Goal: Information Seeking & Learning: Check status

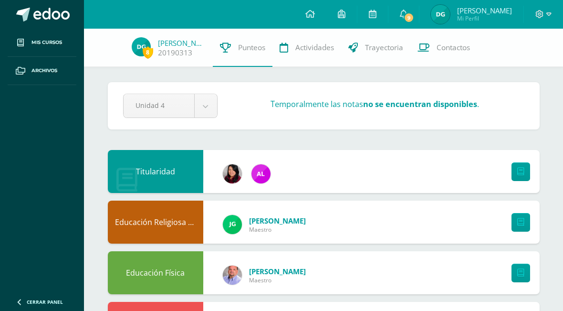
click at [414, 20] on span "9" at bounding box center [409, 17] width 10 height 10
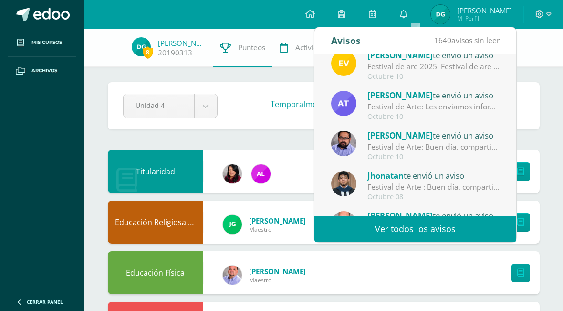
scroll to position [12, 0]
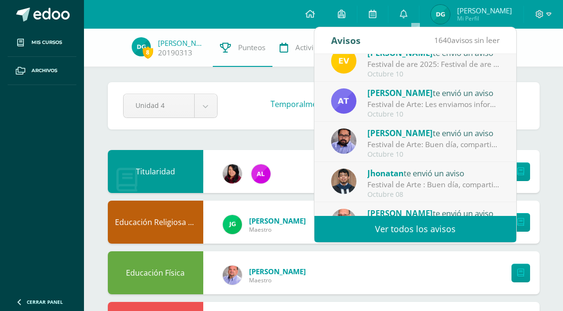
click at [487, 68] on div "Festival de are 2025: Festival de are 2025" at bounding box center [433, 64] width 133 height 11
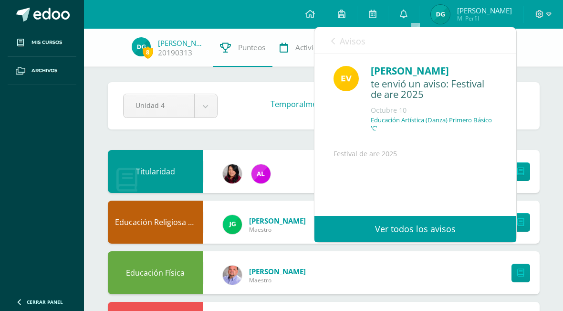
click at [328, 34] on div "Avisos 1639 avisos sin leer Avisos" at bounding box center [415, 40] width 202 height 27
click at [337, 43] on link "Avisos" at bounding box center [348, 40] width 34 height 27
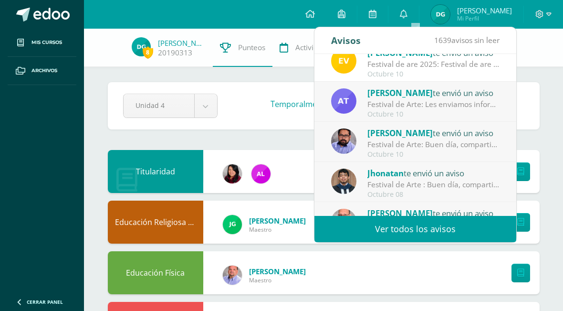
click at [419, 112] on div "Octubre 10" at bounding box center [433, 114] width 133 height 8
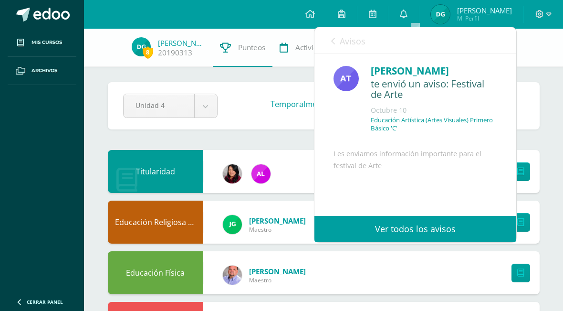
click at [331, 38] on icon at bounding box center [333, 41] width 4 height 8
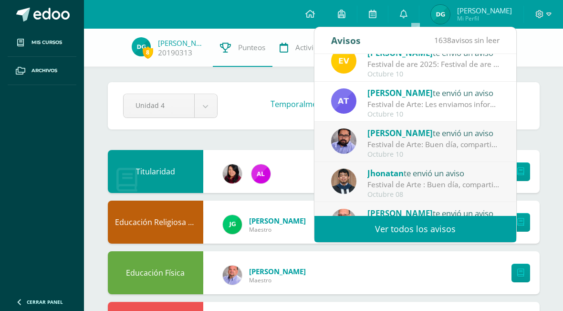
click at [415, 147] on div "Festival de Arte: Buen día, compartimos información importante sobre nuestro fe…" at bounding box center [433, 144] width 133 height 11
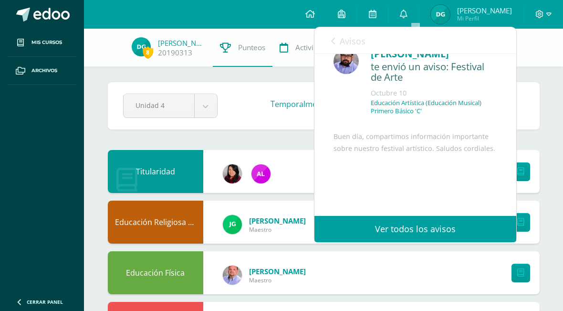
scroll to position [18, 0]
click at [340, 44] on span "Avisos" at bounding box center [353, 40] width 26 height 11
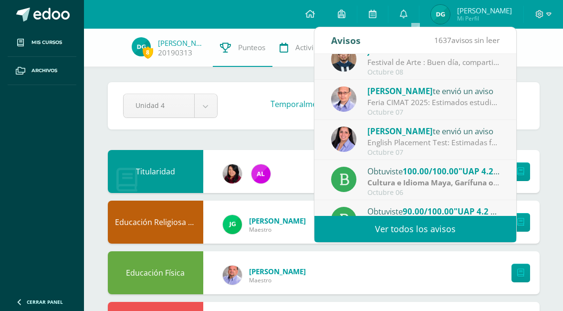
scroll to position [135, 0]
click at [462, 89] on div "[PERSON_NAME] te envió un aviso" at bounding box center [433, 90] width 133 height 12
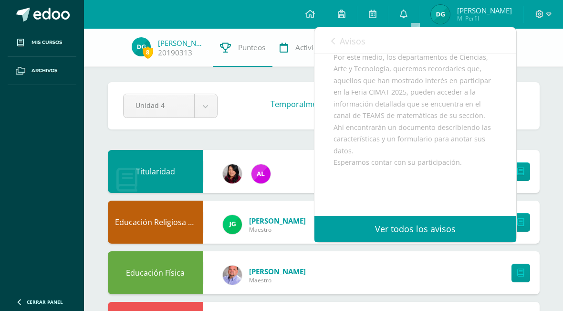
scroll to position [101, 0]
click at [339, 39] on link "Avisos" at bounding box center [348, 40] width 34 height 27
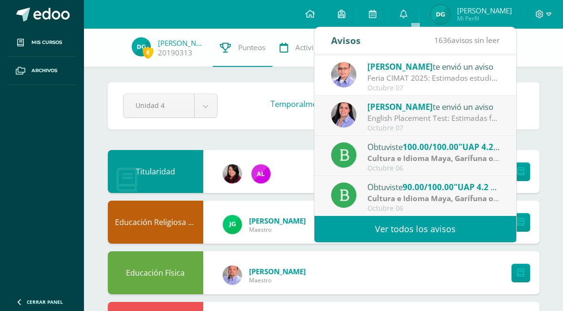
scroll to position [159, 0]
click at [475, 110] on div "[PERSON_NAME] te envió un aviso" at bounding box center [433, 106] width 133 height 12
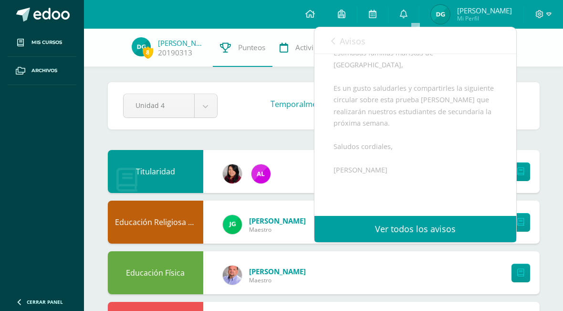
click at [346, 44] on span "Avisos" at bounding box center [353, 40] width 26 height 11
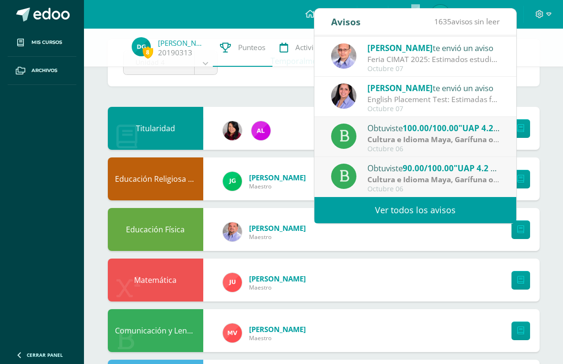
scroll to position [47, 0]
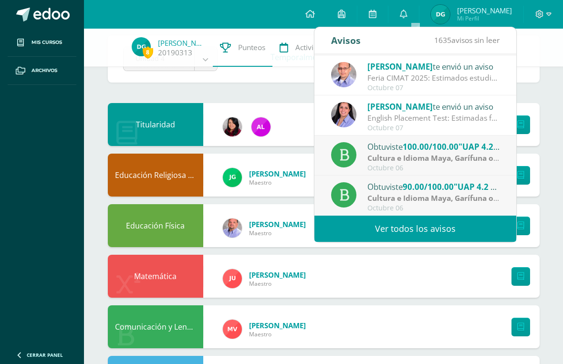
click at [456, 180] on div "Obtuviste 90.00/100.00 "UAP 4.2 Trifoliar Cultura ladina" en Cultura e Idioma M…" at bounding box center [433, 186] width 133 height 12
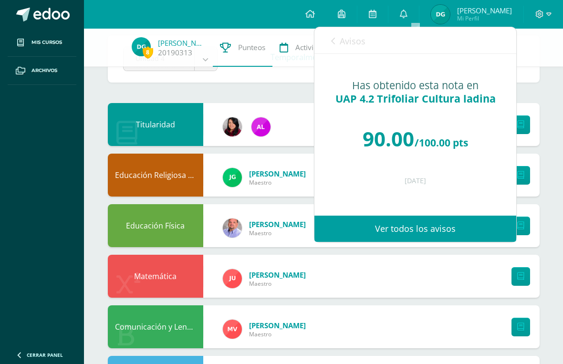
scroll to position [0, 0]
click at [346, 48] on link "Avisos" at bounding box center [348, 40] width 34 height 27
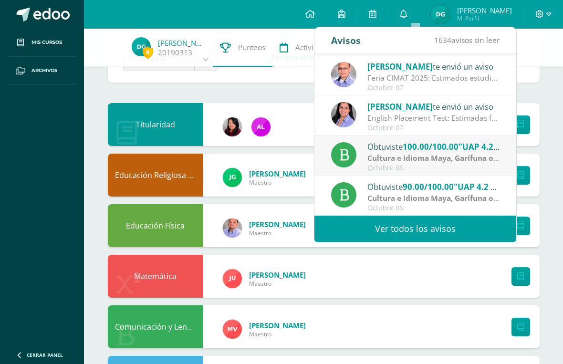
click at [459, 151] on span "100.00/100.00" at bounding box center [431, 146] width 56 height 11
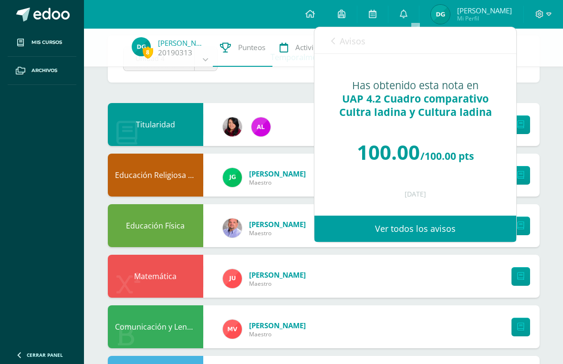
click at [346, 43] on span "Avisos" at bounding box center [353, 40] width 26 height 11
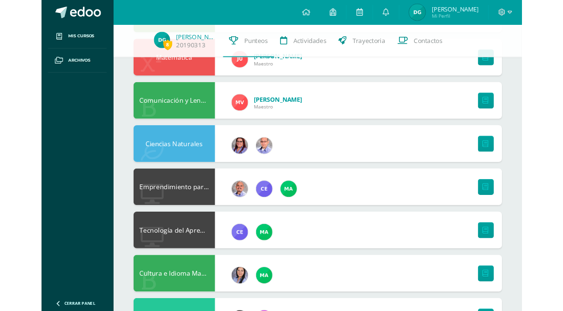
scroll to position [379, 0]
